Goal: Check status: Check status

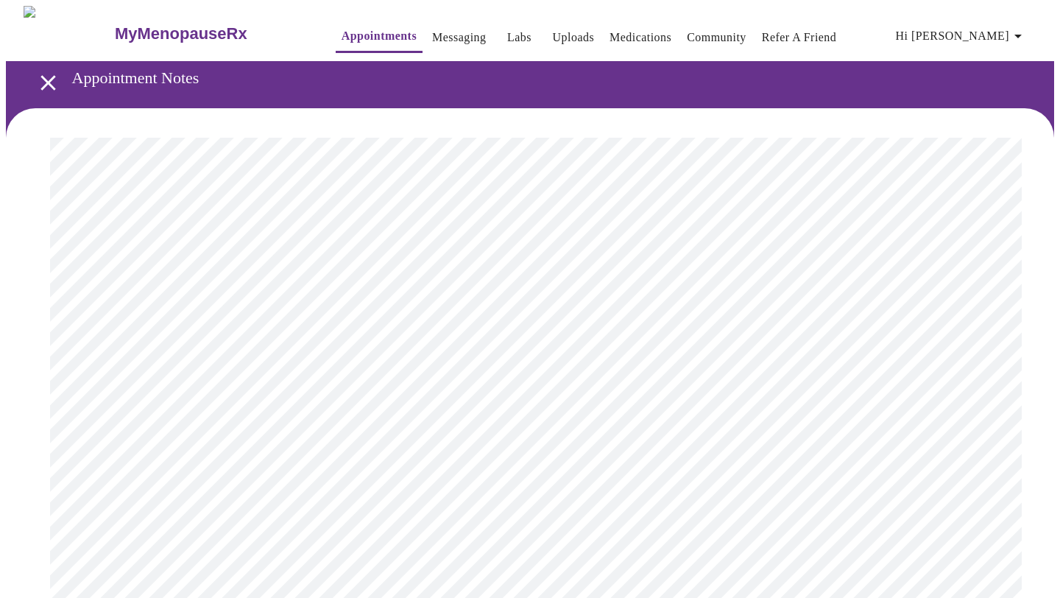
click at [43, 75] on icon "open drawer" at bounding box center [47, 82] width 15 height 15
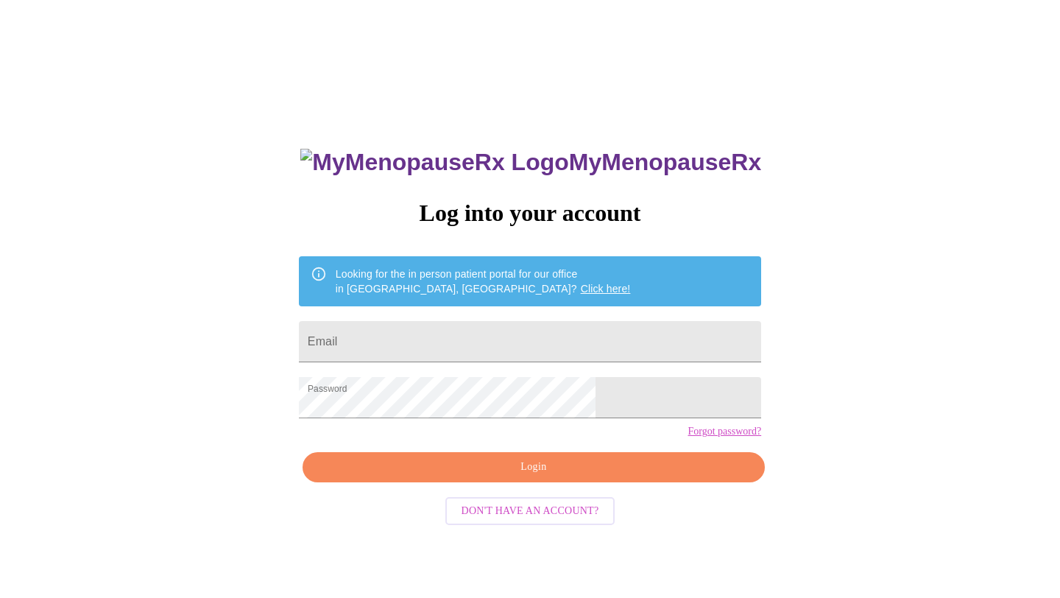
scroll to position [15, 0]
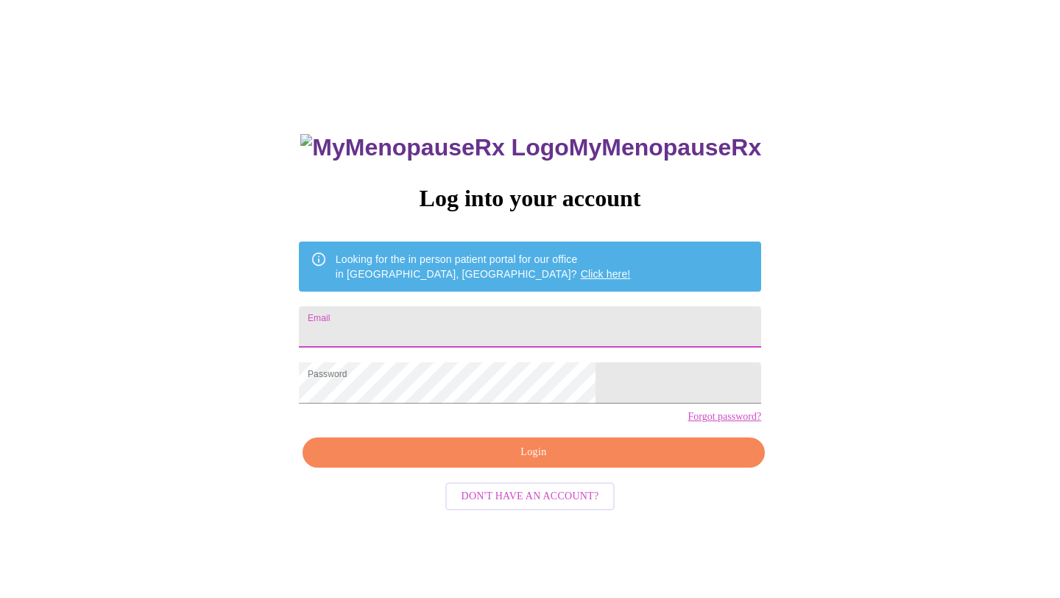
click at [506, 313] on input "Email" at bounding box center [530, 326] width 462 height 41
type input "[EMAIL_ADDRESS][DOMAIN_NAME]"
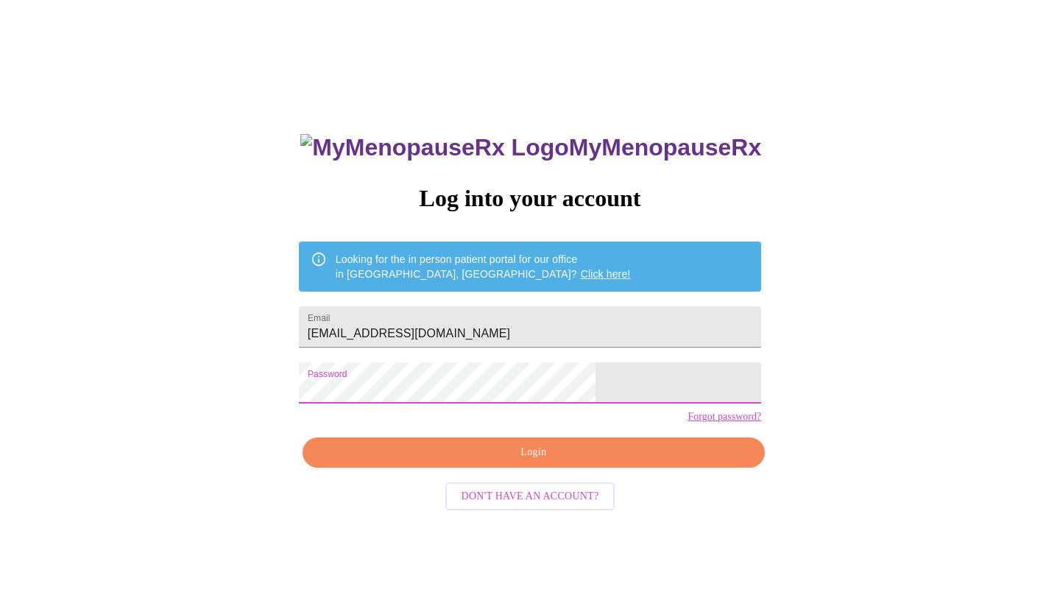
click at [531, 463] on div "MyMenopauseRx Log into your account Looking for the in person patient portal fo…" at bounding box center [530, 409] width 492 height 598
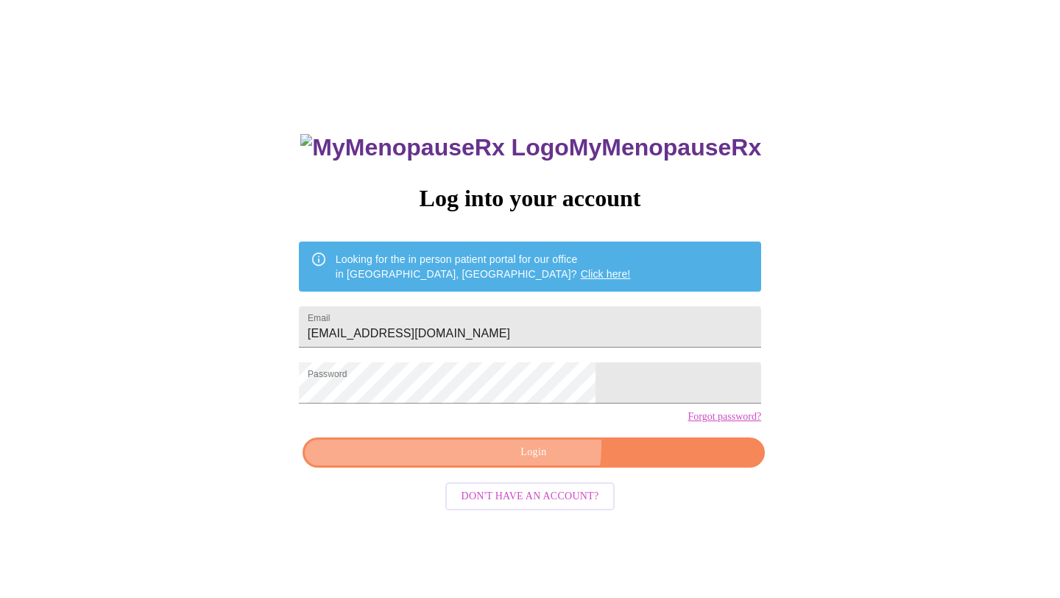
click at [532, 461] on span "Login" at bounding box center [533, 452] width 428 height 18
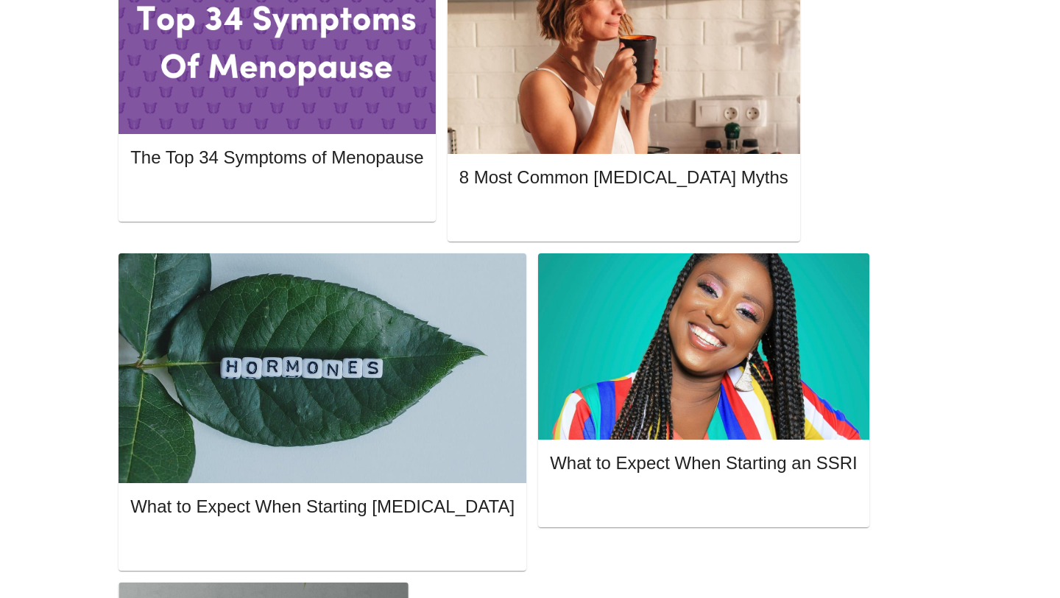
scroll to position [764, 0]
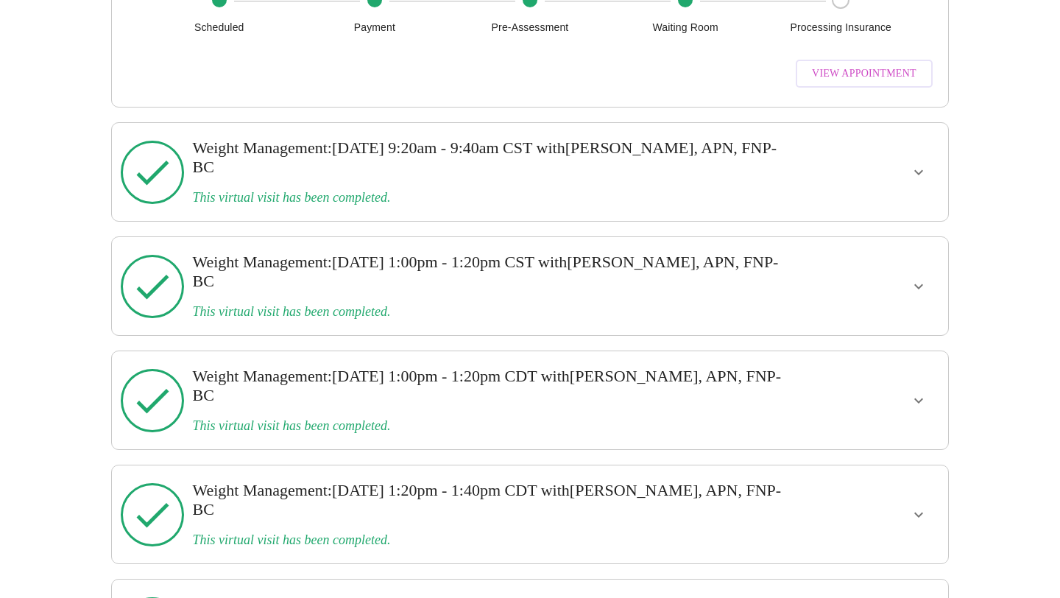
scroll to position [2497, 0]
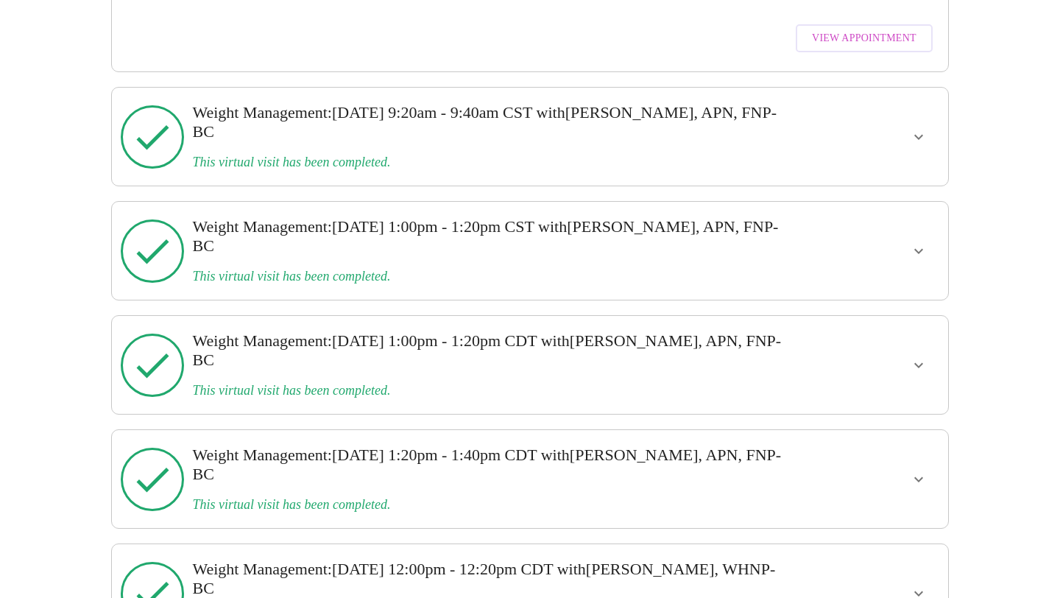
scroll to position [2532, 0]
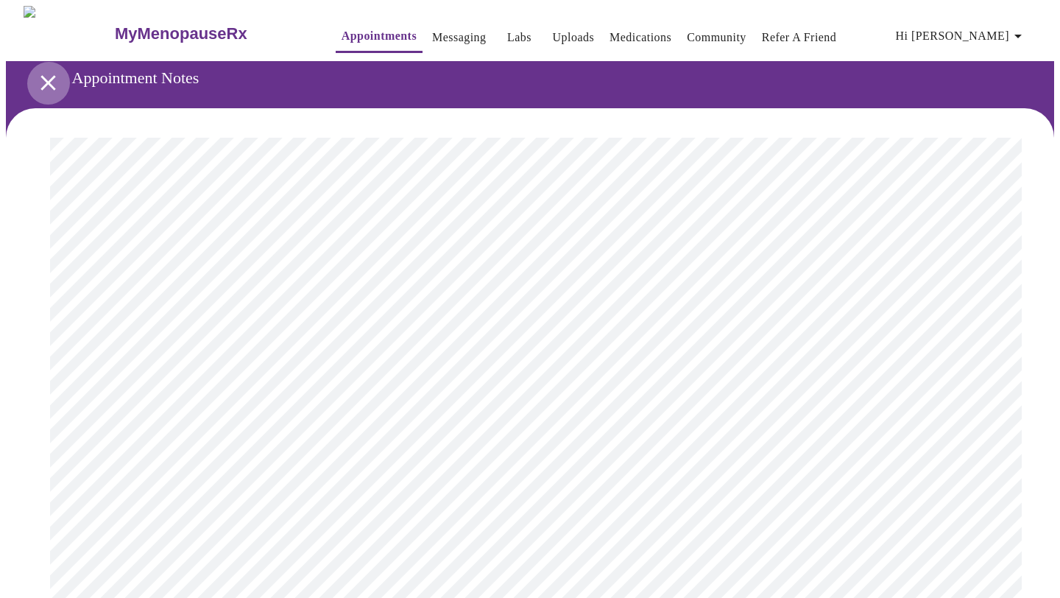
click at [51, 79] on icon "open drawer" at bounding box center [48, 83] width 26 height 26
